Goal: Task Accomplishment & Management: Use online tool/utility

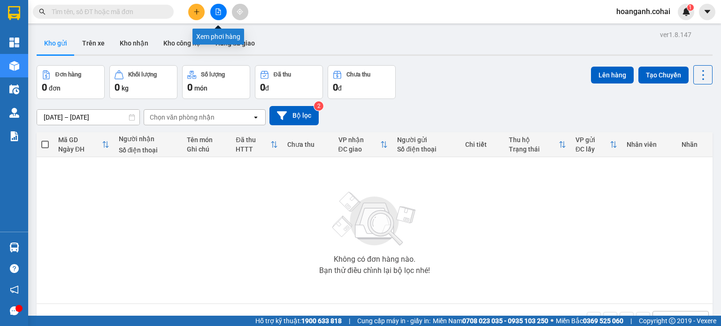
click at [218, 16] on button at bounding box center [218, 12] width 16 height 16
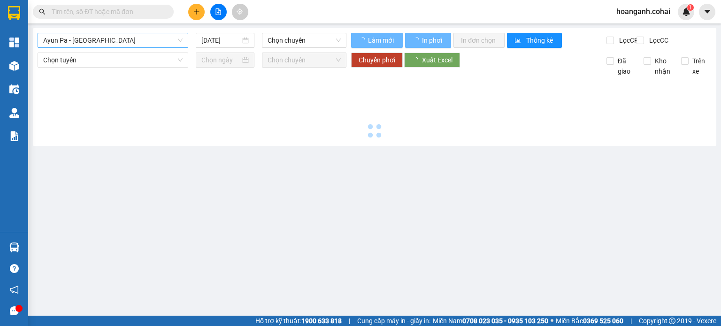
click at [124, 43] on span "Ayun Pa - [GEOGRAPHIC_DATA]" at bounding box center [112, 40] width 139 height 14
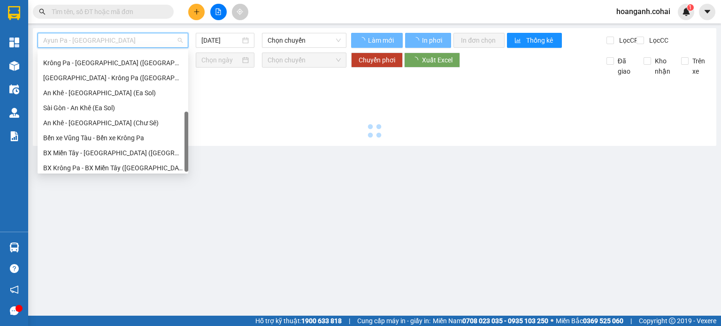
scroll to position [135, 0]
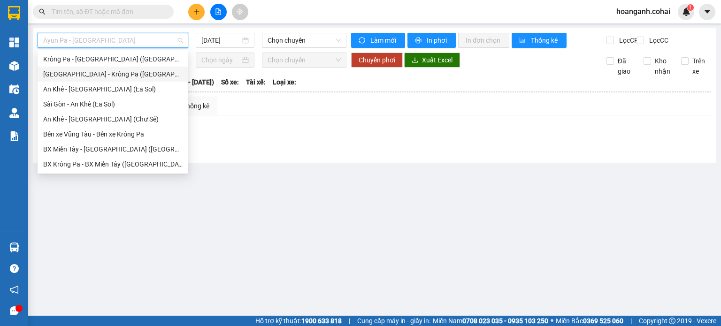
click at [103, 73] on div "[GEOGRAPHIC_DATA] - Krông Pa ([GEOGRAPHIC_DATA])" at bounding box center [112, 74] width 139 height 10
type input "[DATE]"
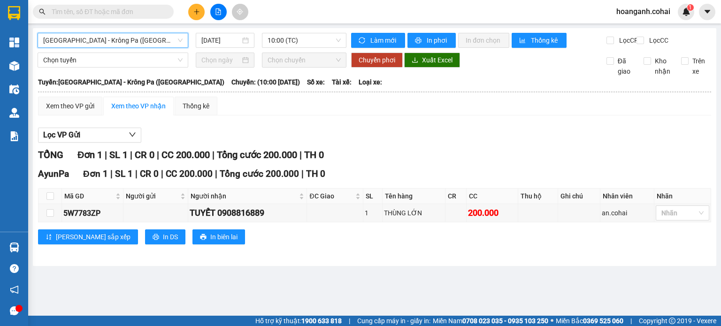
click at [115, 37] on span "[GEOGRAPHIC_DATA] - Krông Pa ([GEOGRAPHIC_DATA])" at bounding box center [112, 40] width 139 height 14
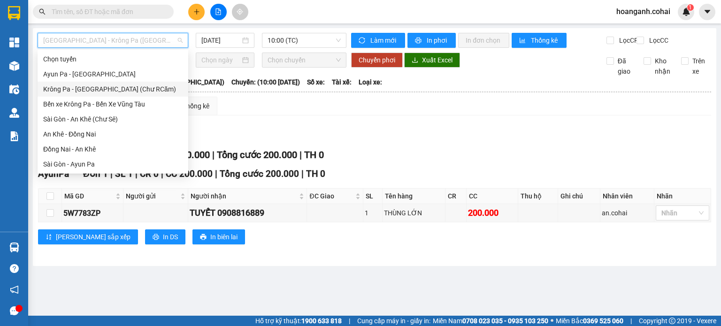
scroll to position [47, 0]
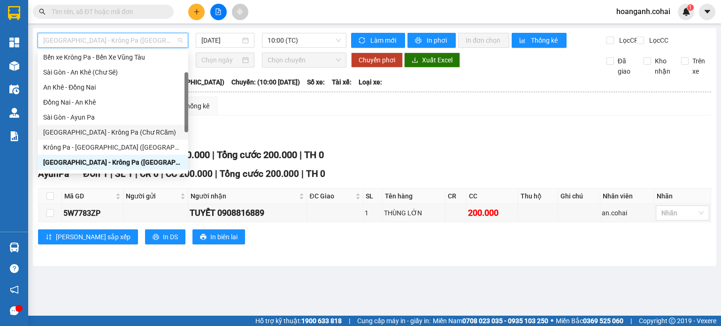
drag, startPoint x: 106, startPoint y: 131, endPoint x: 185, endPoint y: 48, distance: 115.2
click at [106, 125] on div "[GEOGRAPHIC_DATA] - Krông Pa (Chư RCăm)" at bounding box center [113, 132] width 151 height 15
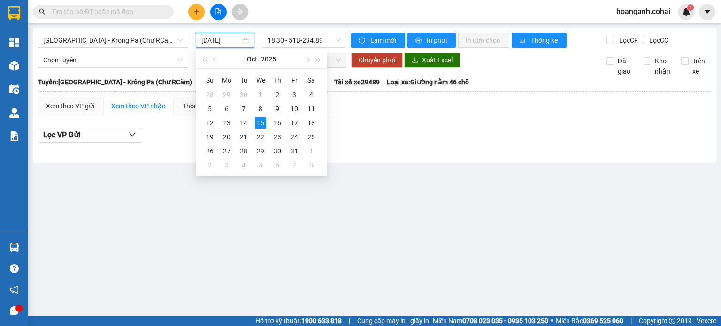
click at [215, 39] on input "[DATE]" at bounding box center [220, 40] width 38 height 10
click at [244, 118] on div "14" at bounding box center [243, 122] width 11 height 11
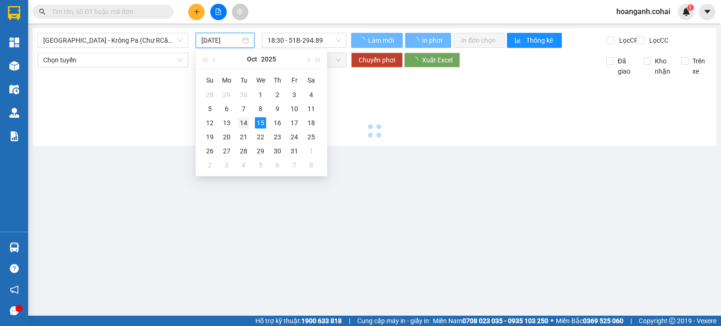
type input "[DATE]"
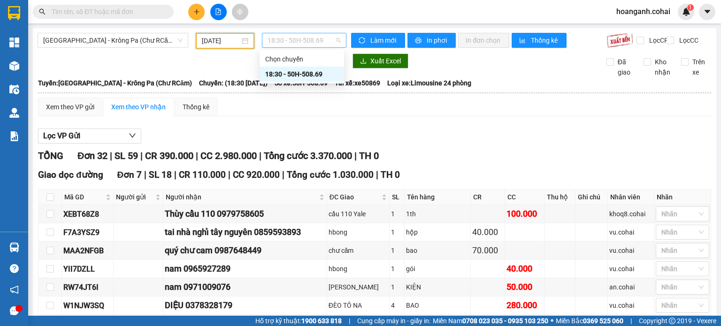
click at [334, 42] on span "18:30 - 50H-508.69" at bounding box center [305, 40] width 74 height 14
click at [430, 116] on div "Xem theo VP gửi Xem theo VP nhận Thống kê" at bounding box center [374, 107] width 673 height 19
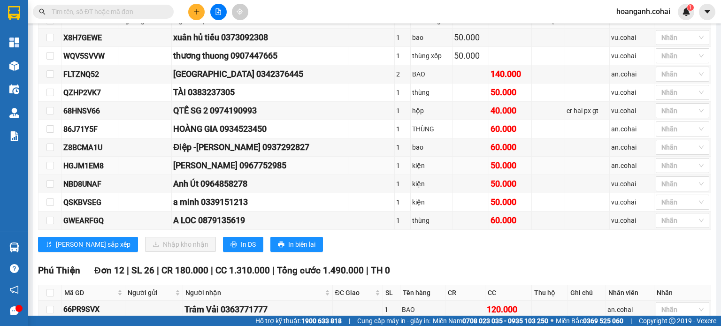
scroll to position [329, 0]
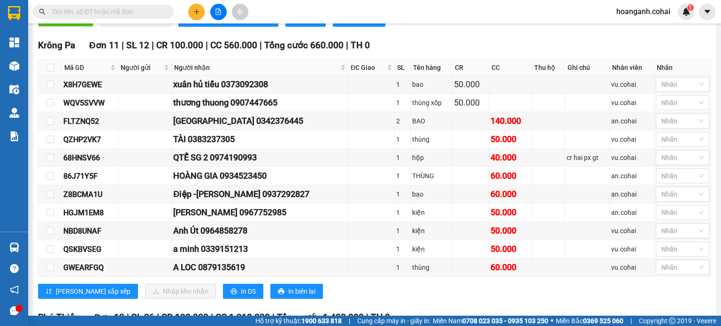
click at [86, 5] on span at bounding box center [103, 12] width 141 height 14
click at [94, 7] on input "text" at bounding box center [107, 12] width 111 height 10
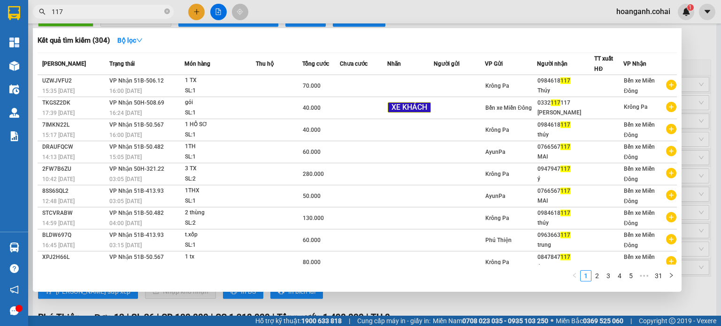
type input "117"
